Goal: Task Accomplishment & Management: Use online tool/utility

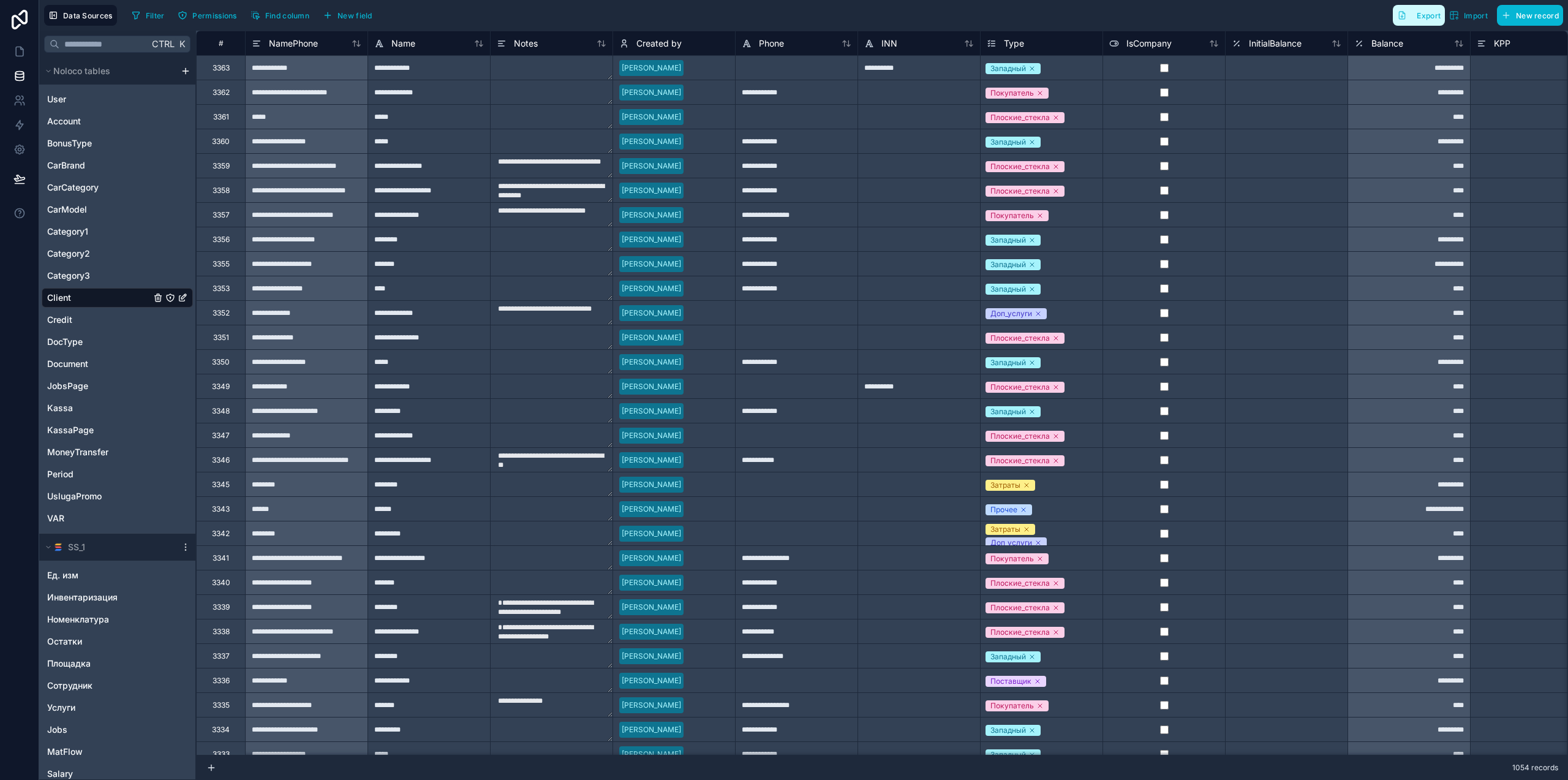
click at [1430, 20] on button "Export" at bounding box center [1419, 15] width 52 height 21
click at [88, 366] on span "Document" at bounding box center [68, 364] width 41 height 12
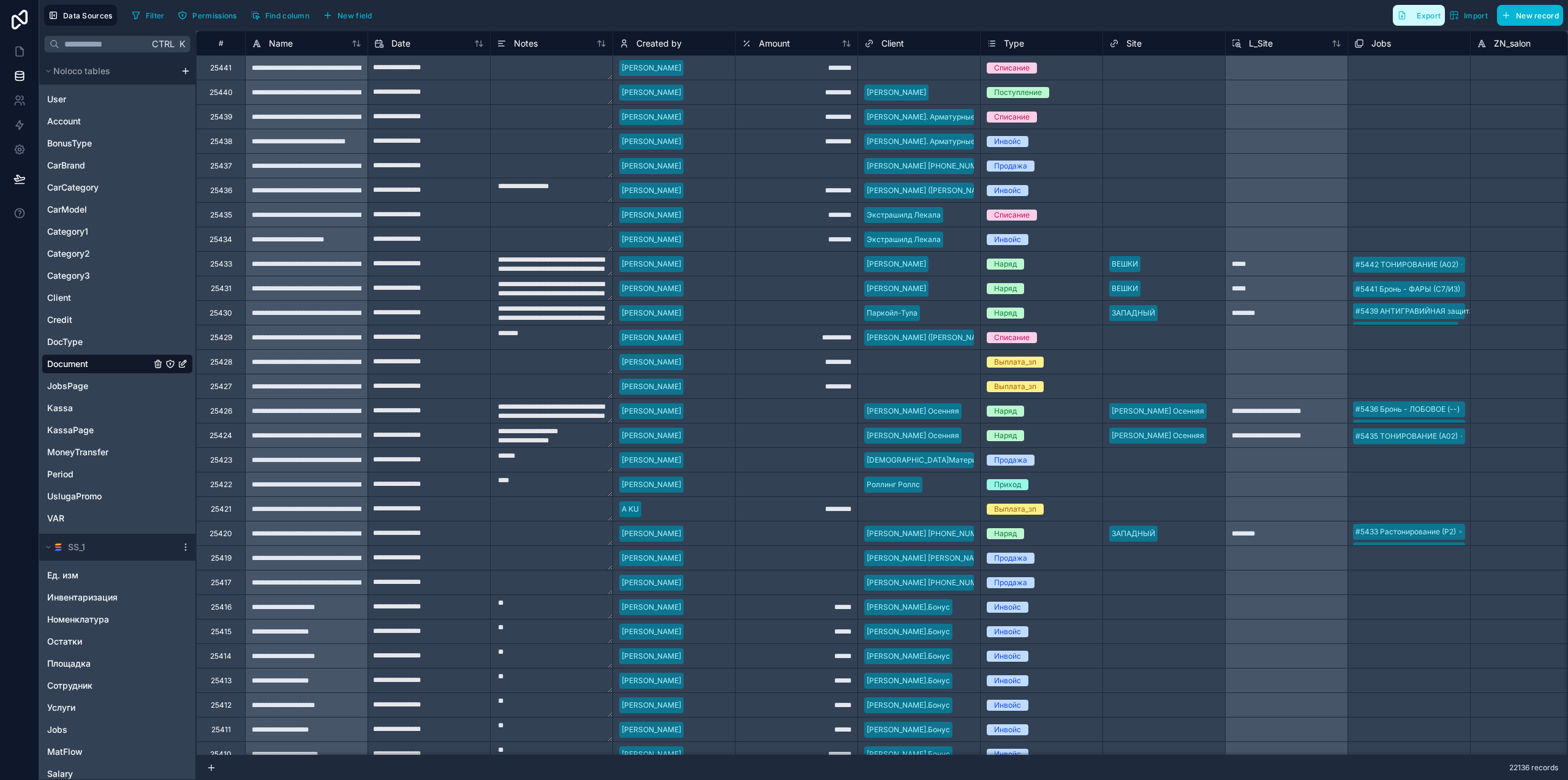
click at [1424, 15] on span "Export" at bounding box center [1429, 15] width 24 height 9
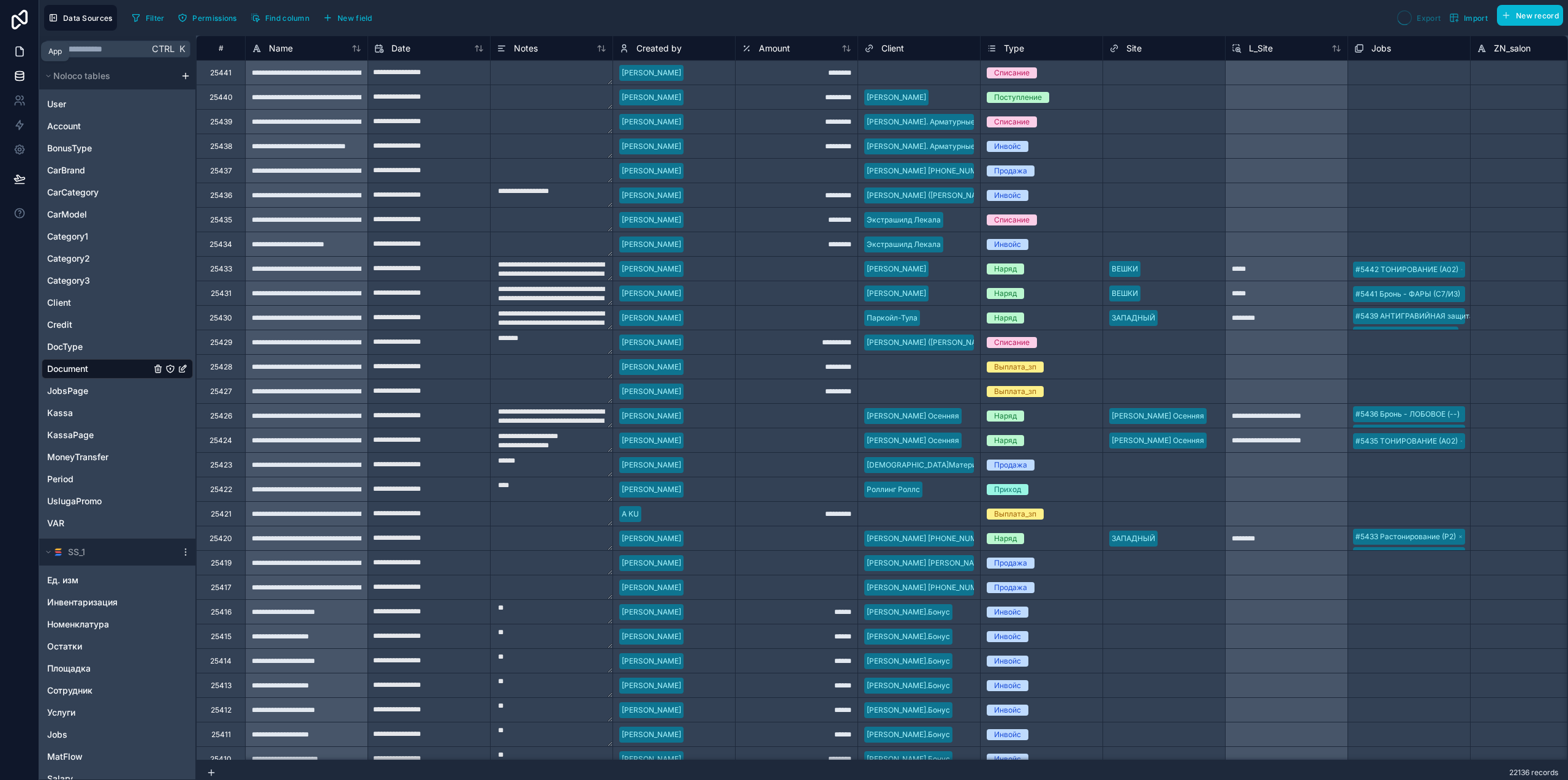
click at [23, 52] on icon at bounding box center [20, 52] width 8 height 9
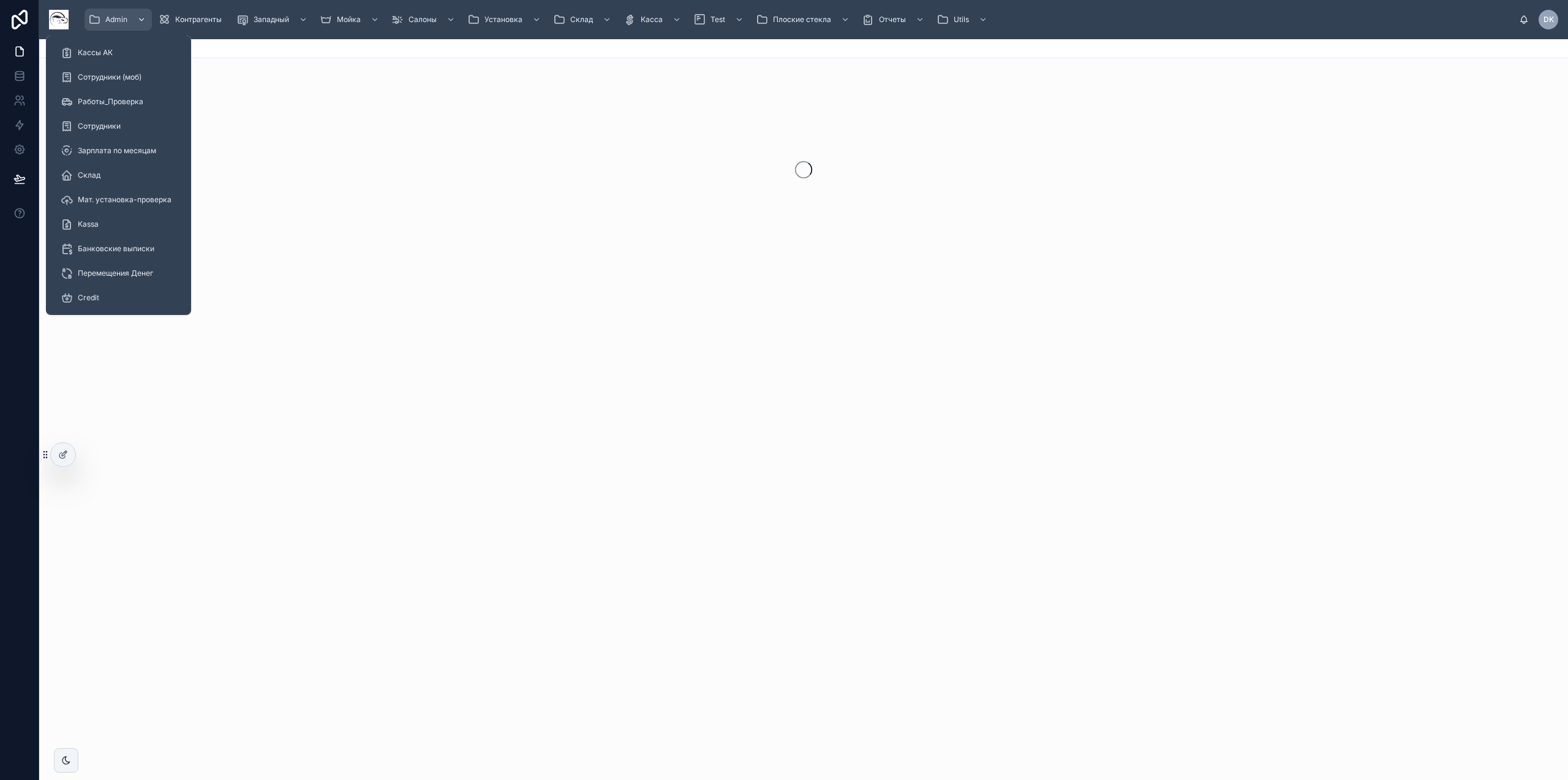
click at [120, 23] on span "Admin" at bounding box center [116, 20] width 22 height 10
click at [129, 74] on span "Сотрудники (моб)" at bounding box center [108, 77] width 64 height 10
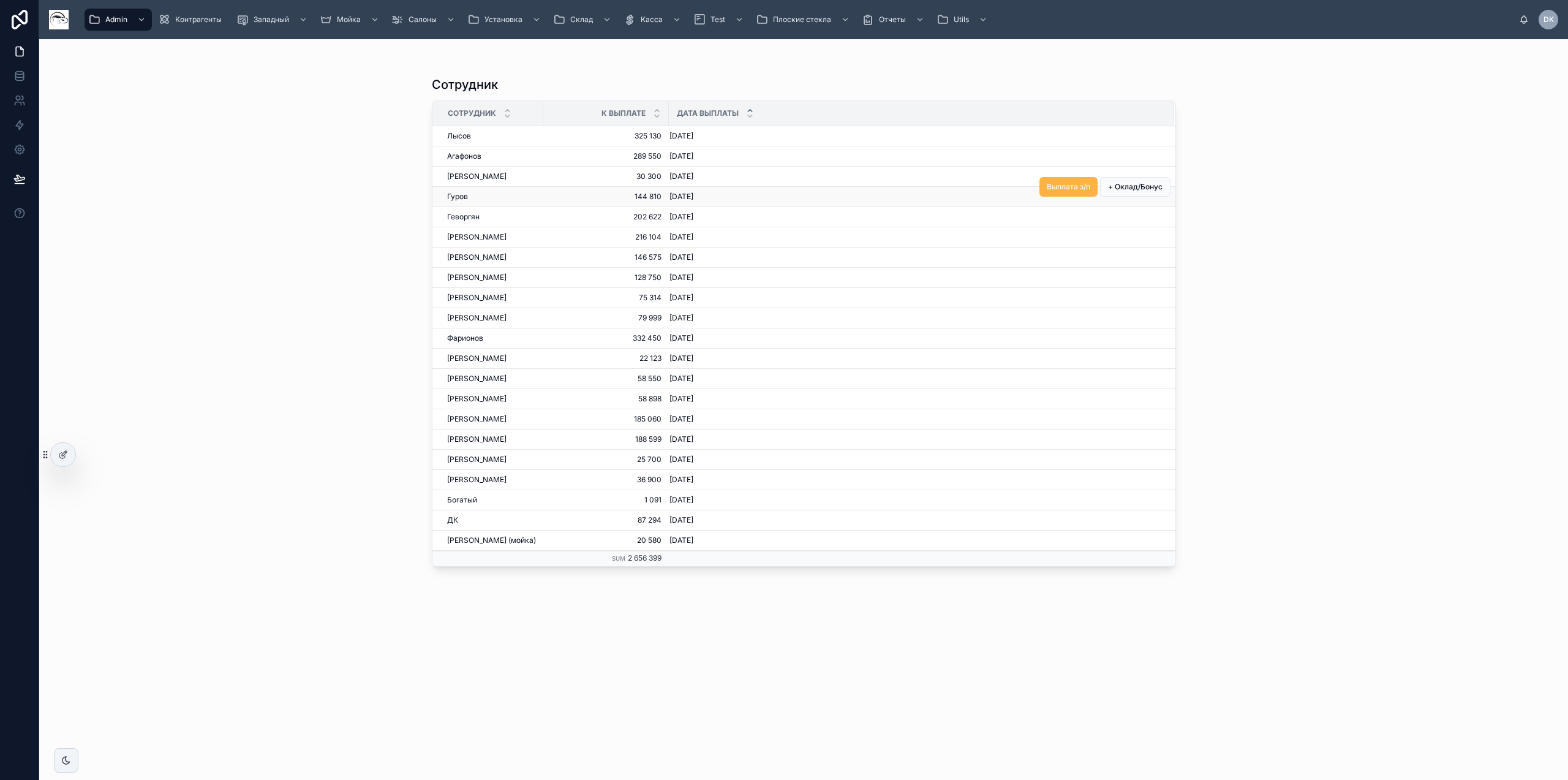
click at [1067, 184] on span "Выплата з/п" at bounding box center [1069, 187] width 43 height 10
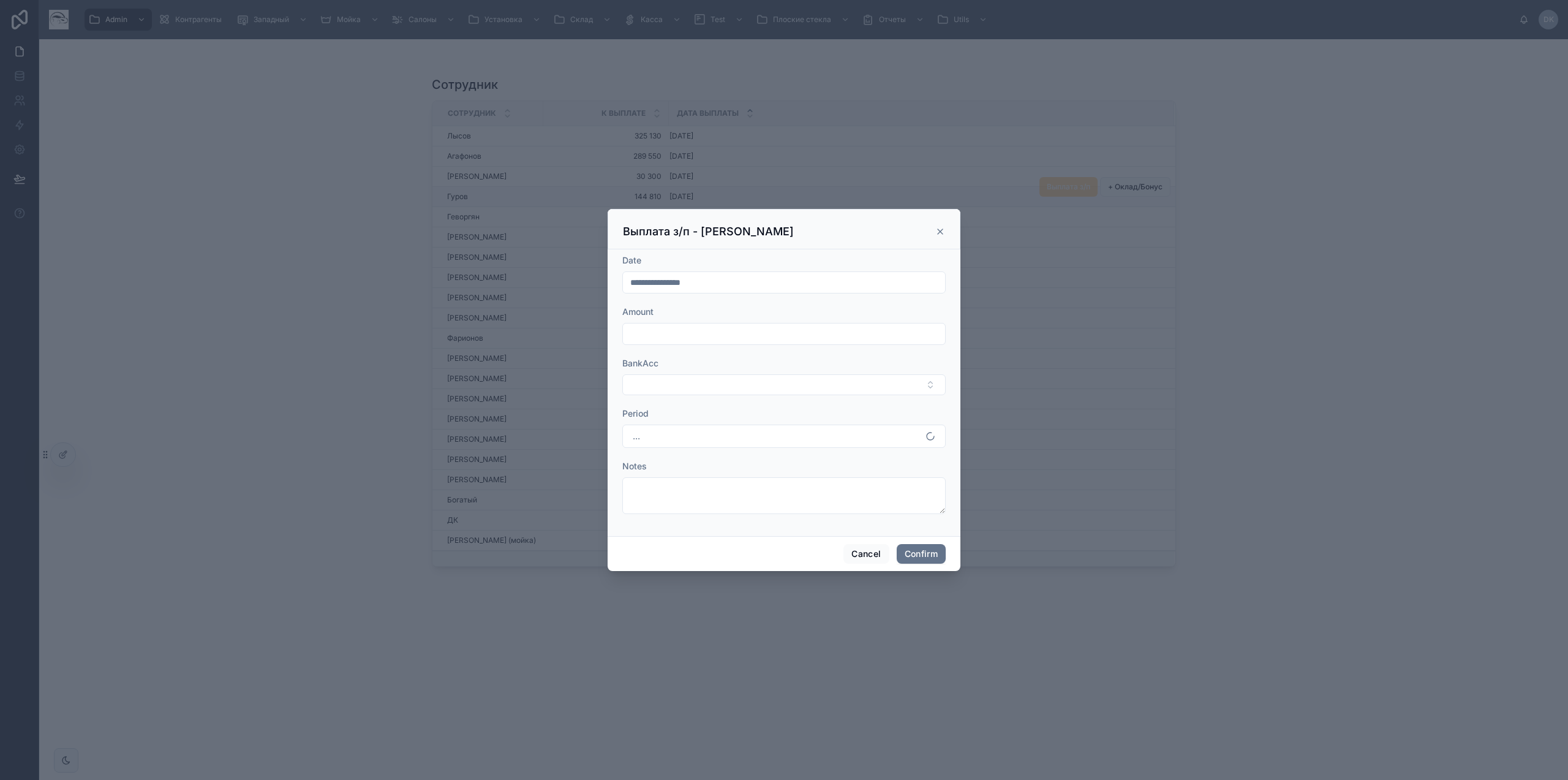
click at [687, 347] on form "**********" at bounding box center [784, 390] width 324 height 272
click at [716, 337] on input "text" at bounding box center [783, 334] width 322 height 17
type input "*********"
click at [732, 382] on button "Select Button" at bounding box center [784, 385] width 324 height 21
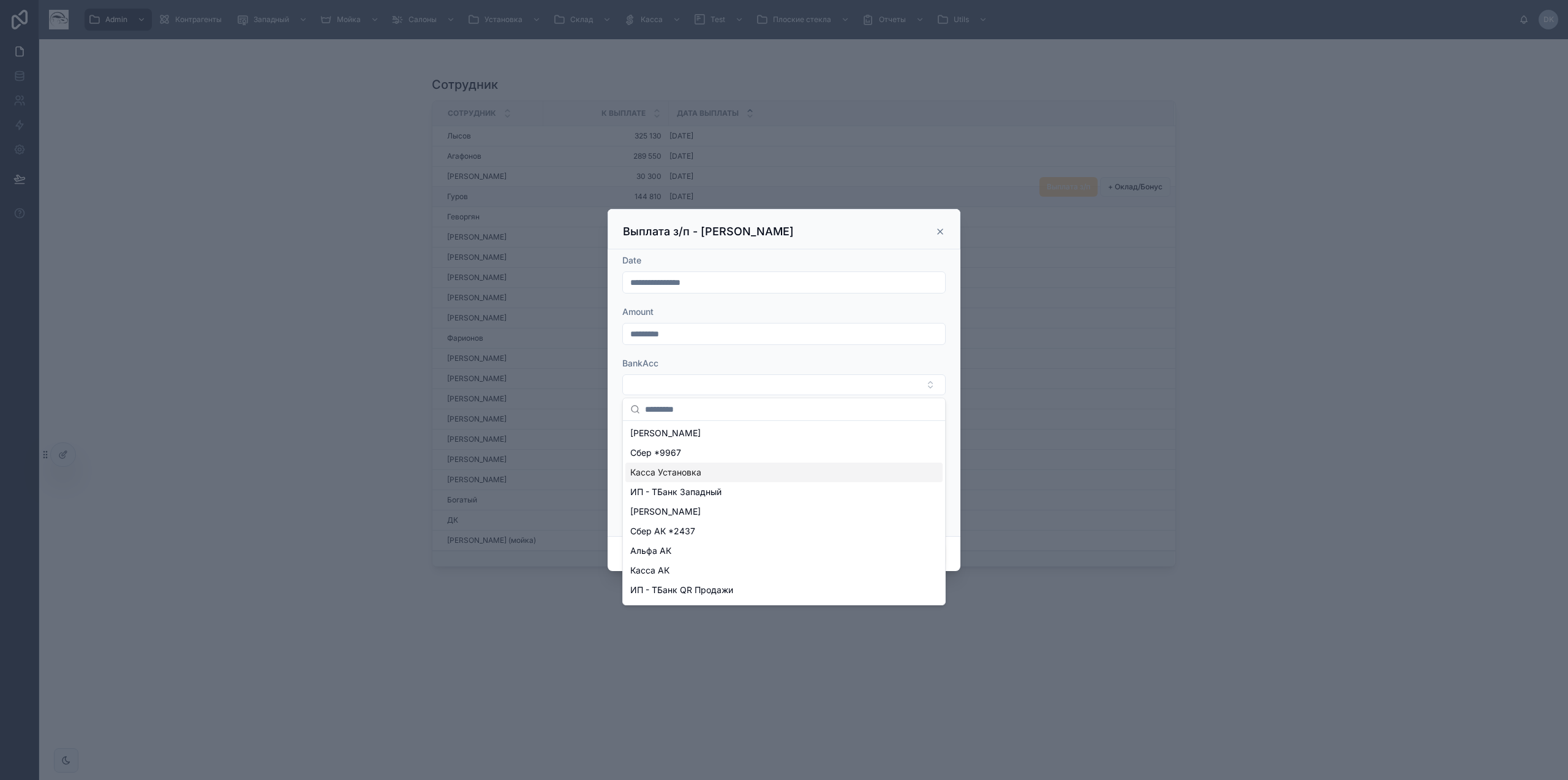
click at [691, 469] on span "Касса Установка" at bounding box center [666, 472] width 71 height 12
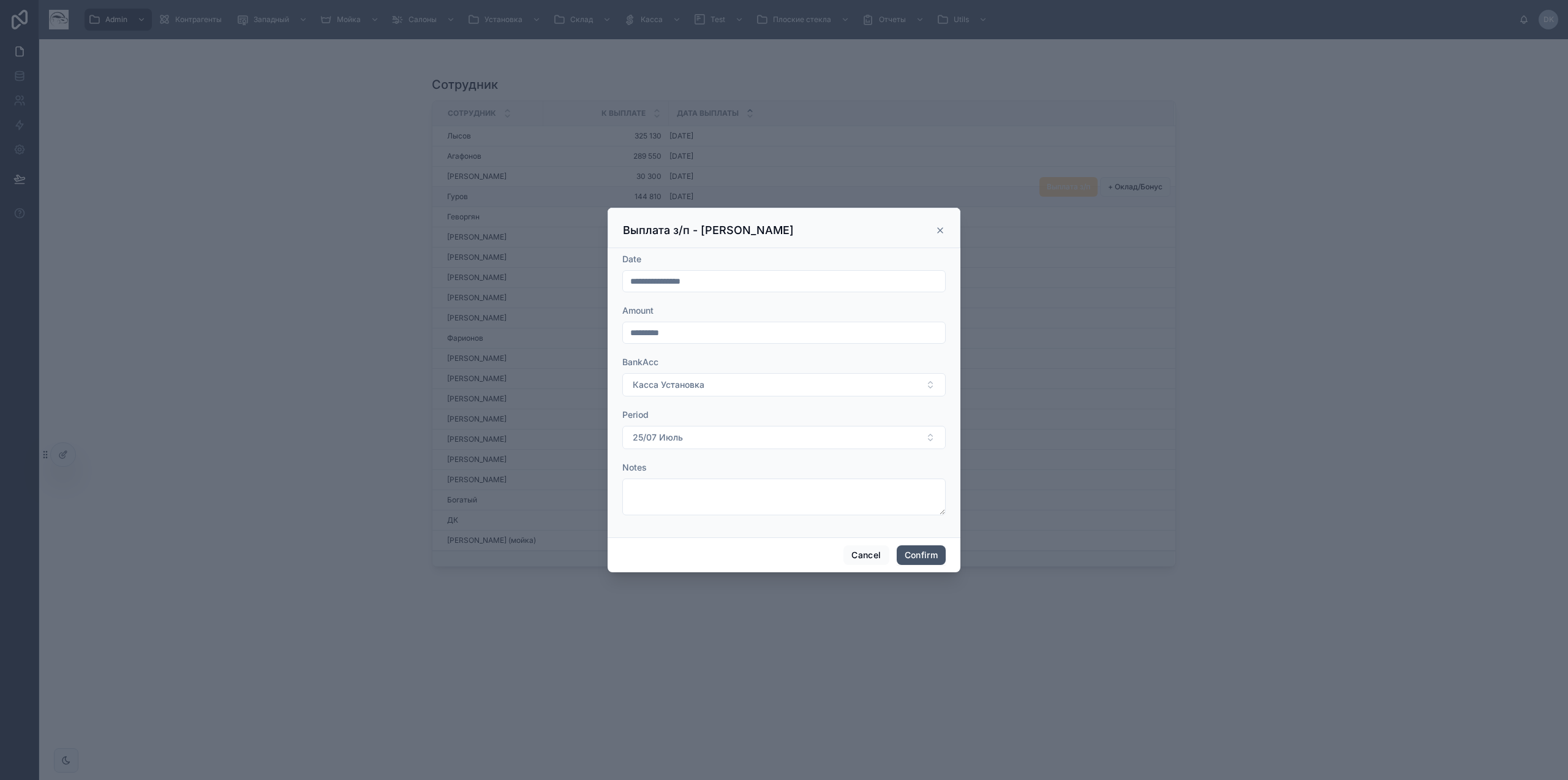
click at [921, 555] on button "Confirm" at bounding box center [922, 555] width 49 height 20
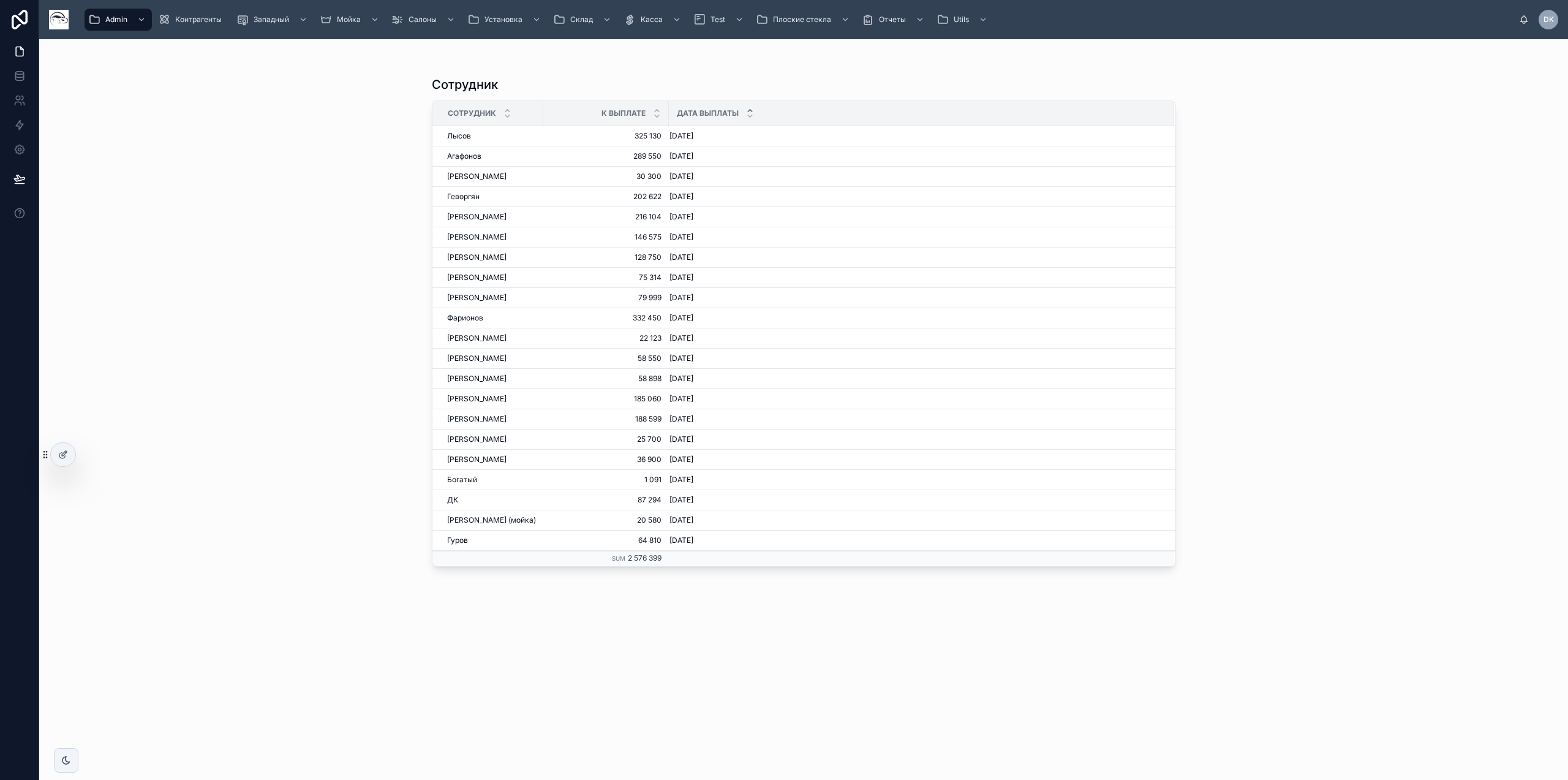
click at [291, 316] on div "Сотрудник Сотрудник К выплате Дата выплаты [PERSON_NAME] [PERSON_NAME] 325 130 …" at bounding box center [804, 410] width 1529 height 741
click at [296, 177] on div "Сотрудник Сотрудник К выплате Дата выплаты [PERSON_NAME] [PERSON_NAME] 325 130 …" at bounding box center [804, 410] width 1529 height 741
click at [116, 14] on div "Admin" at bounding box center [118, 20] width 60 height 20
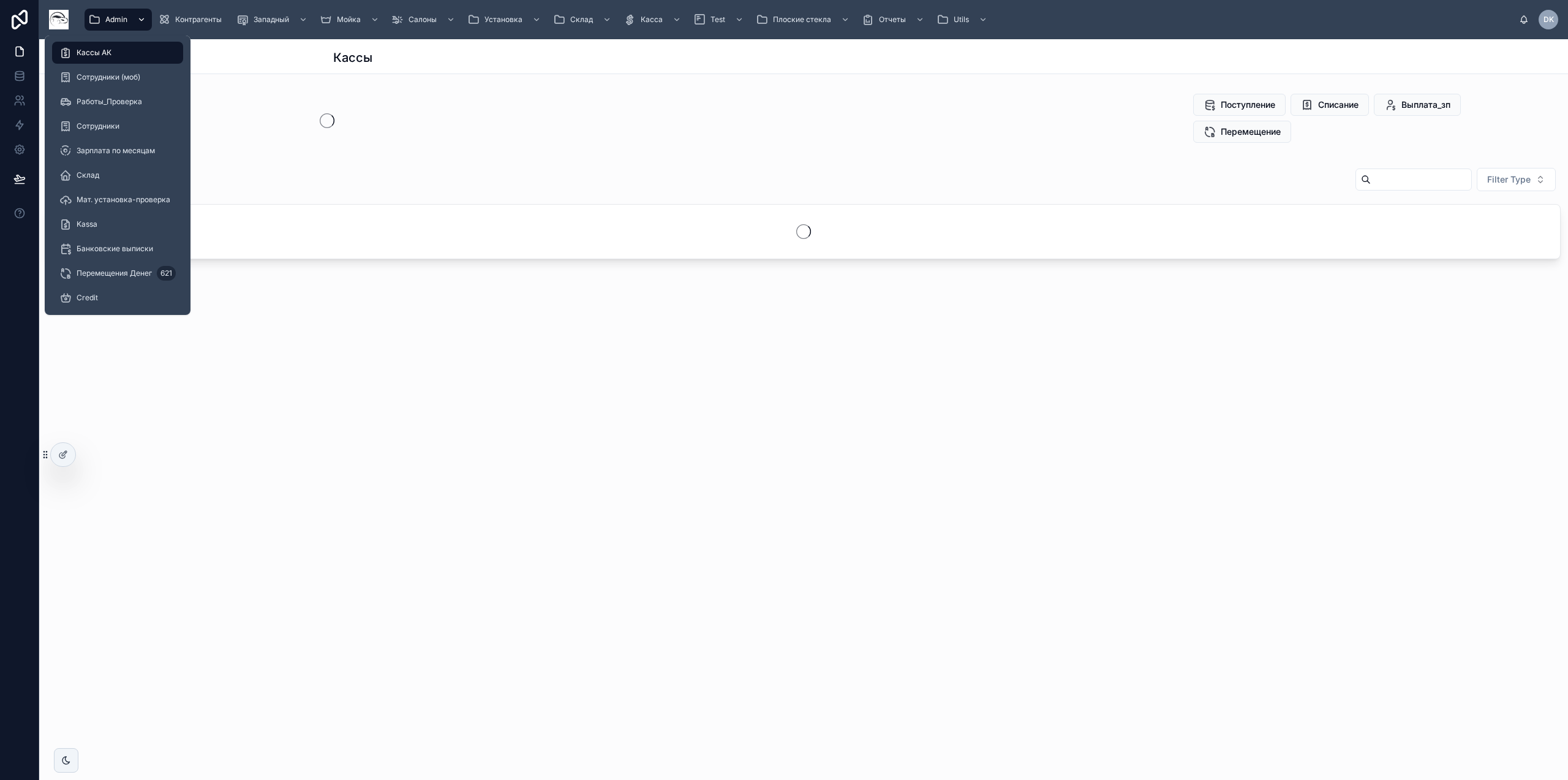
click at [127, 23] on span "Admin" at bounding box center [116, 20] width 22 height 10
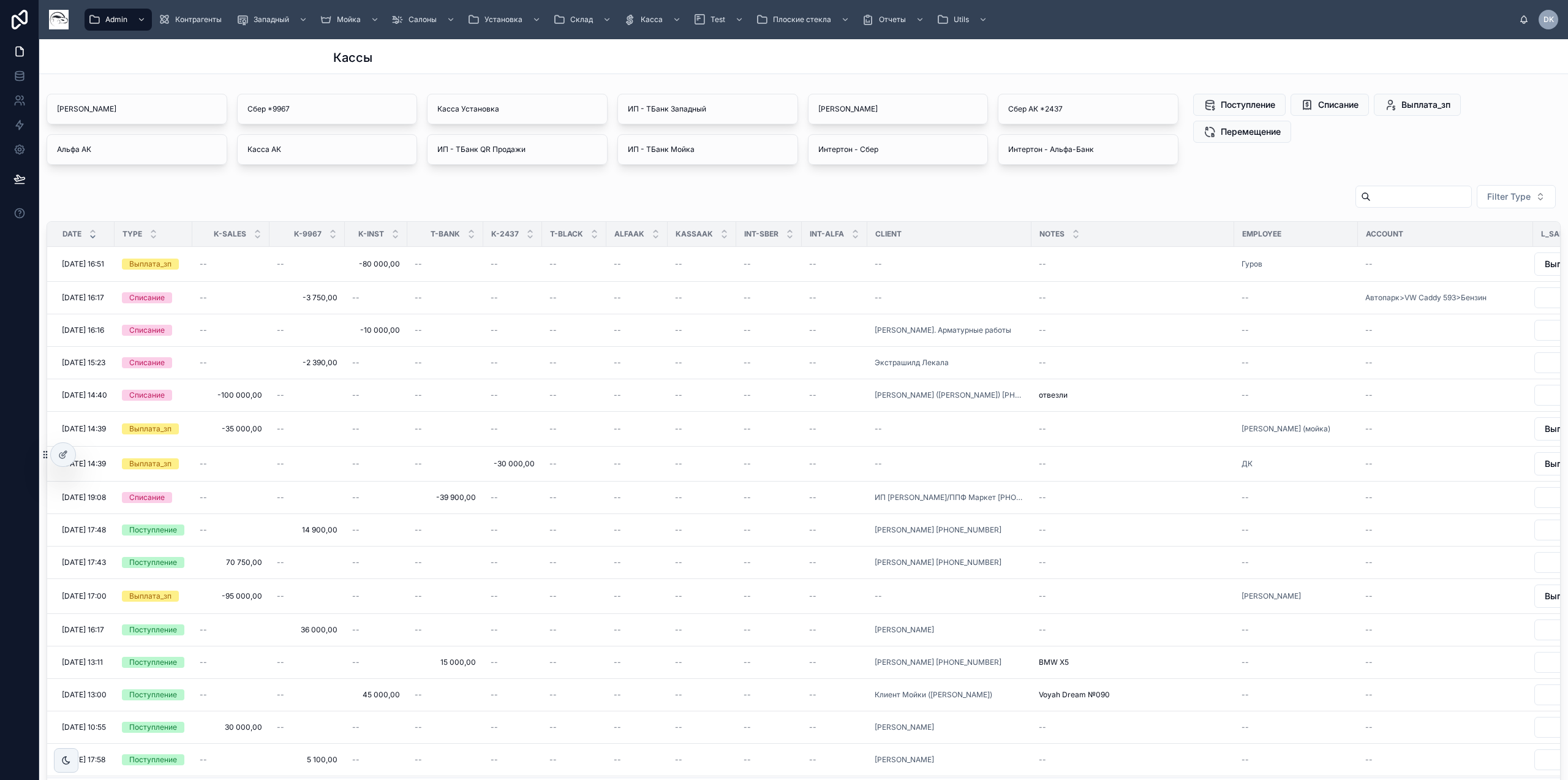
click at [439, 200] on div "Filter Type" at bounding box center [804, 199] width 1514 height 30
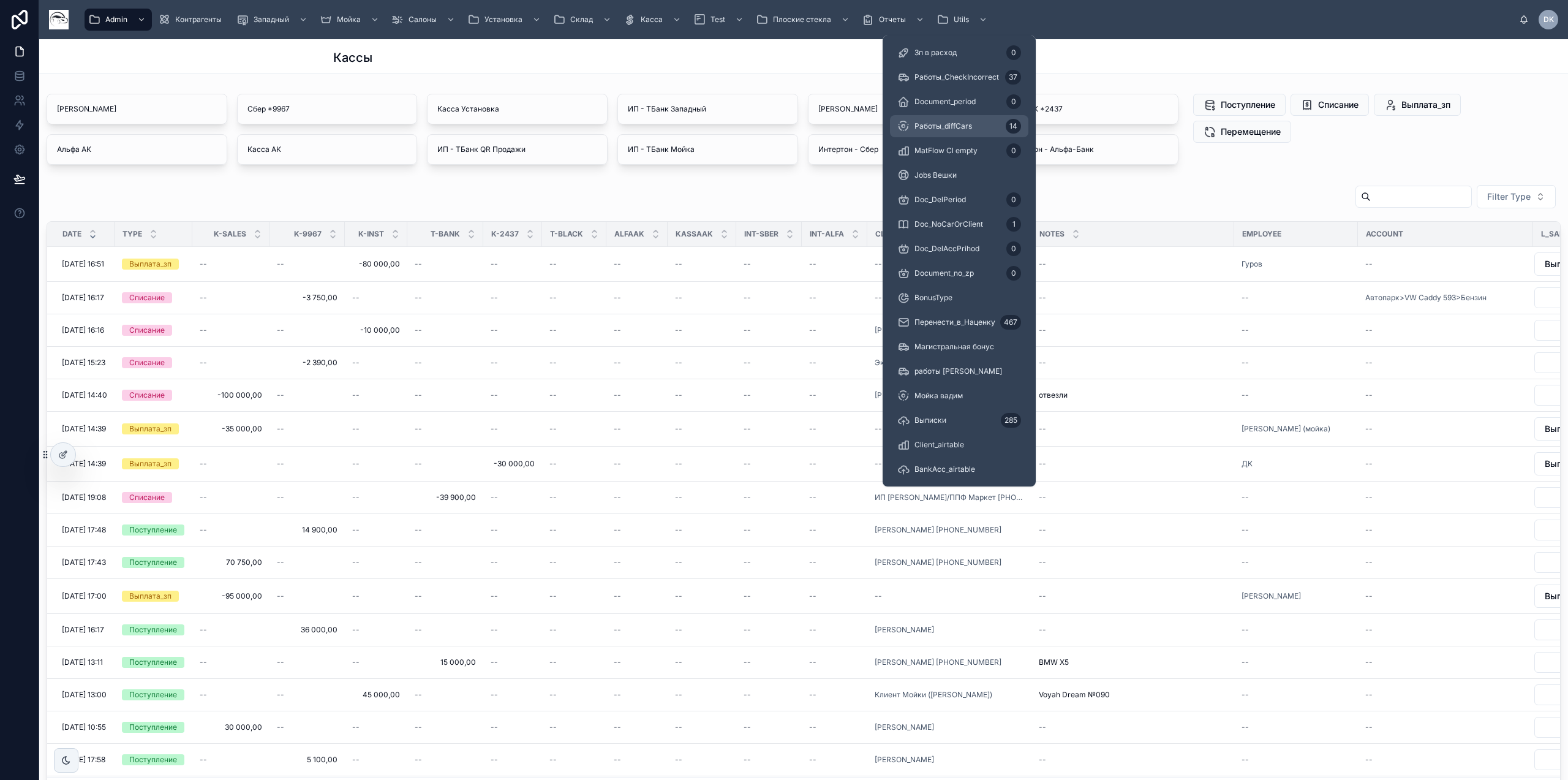
click at [957, 122] on span "Работы_diffCars" at bounding box center [944, 127] width 58 height 10
